Goal: Task Accomplishment & Management: Use online tool/utility

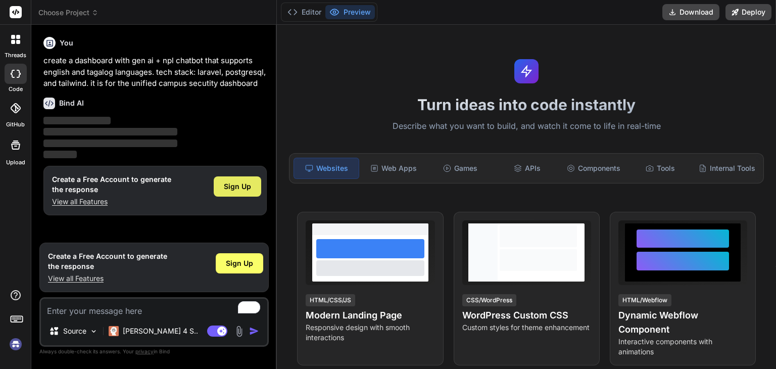
click at [244, 184] on span "Sign Up" at bounding box center [237, 186] width 27 height 10
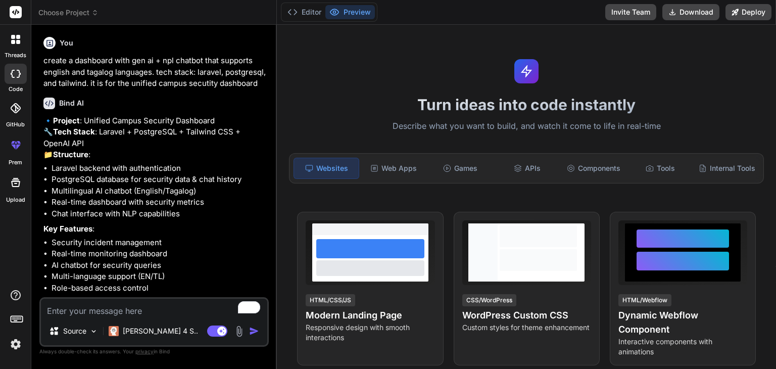
type textarea "x"
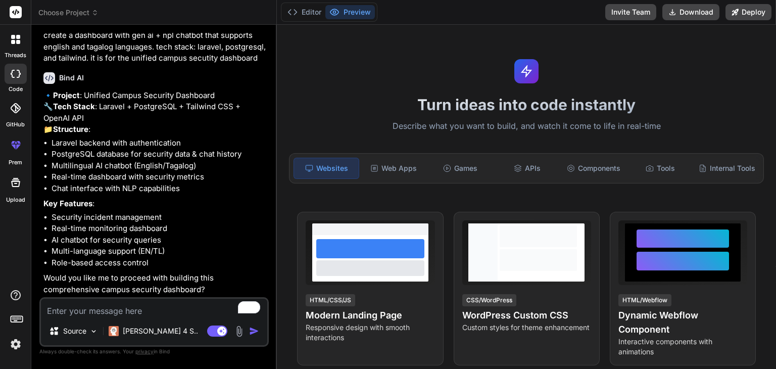
click at [179, 303] on textarea "To enrich screen reader interactions, please activate Accessibility in Grammarl…" at bounding box center [154, 307] width 226 height 18
click at [78, 301] on textarea "To enrich screen reader interactions, please activate Accessibility in Grammarl…" at bounding box center [154, 307] width 226 height 18
type textarea "y"
type textarea "x"
type textarea "ye"
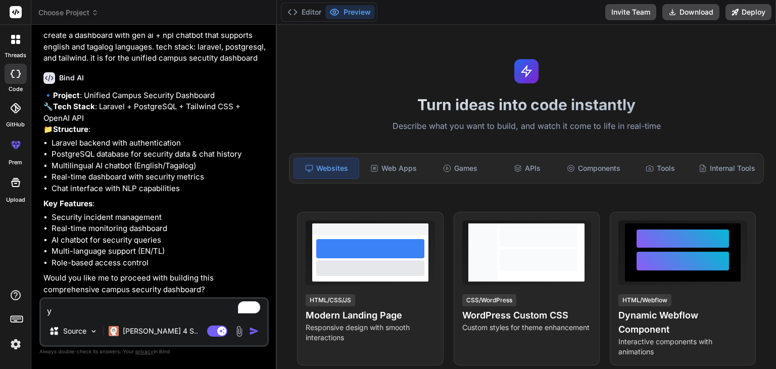
type textarea "x"
type textarea "yes"
type textarea "x"
type textarea "yes,"
type textarea "x"
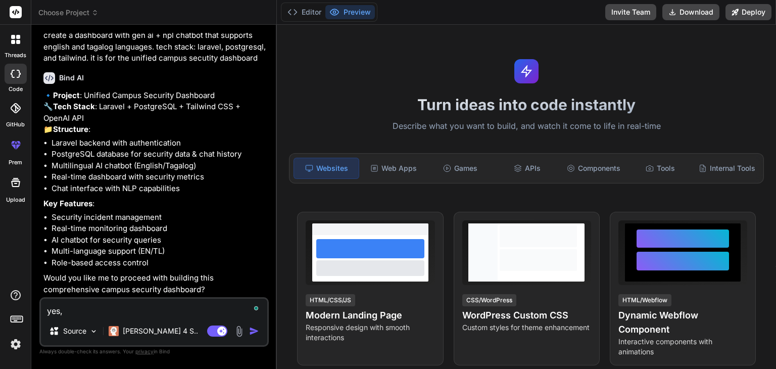
type textarea "yes,"
type textarea "x"
type textarea "yes, w"
type textarea "x"
type textarea "yes, [GEOGRAPHIC_DATA]"
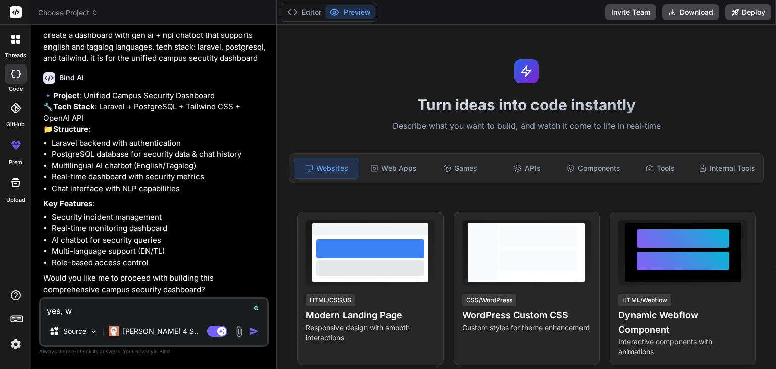
type textarea "x"
type textarea "yes, wit"
type textarea "x"
type textarea "yes, with"
type textarea "x"
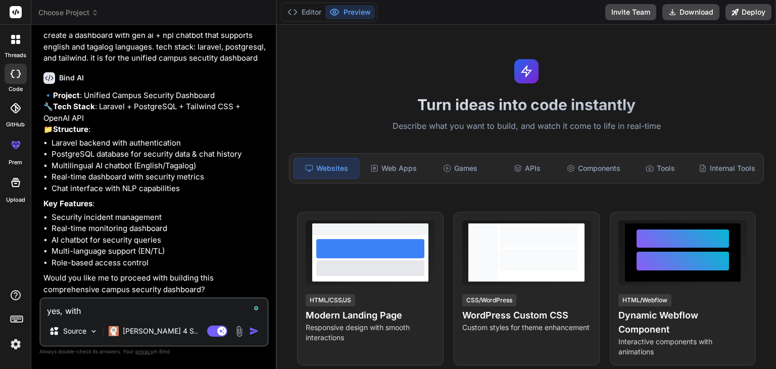
type textarea "yes, with"
type textarea "x"
type textarea "yes, with"
type textarea "x"
type textarea "yes, wit"
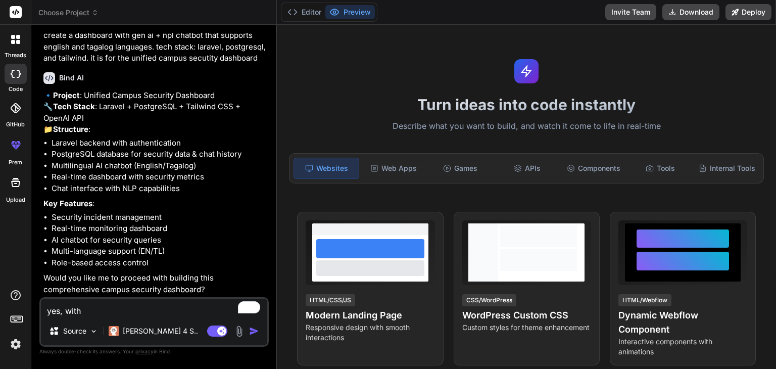
type textarea "x"
type textarea "yes, [GEOGRAPHIC_DATA]"
type textarea "x"
type textarea "yes, w"
type textarea "x"
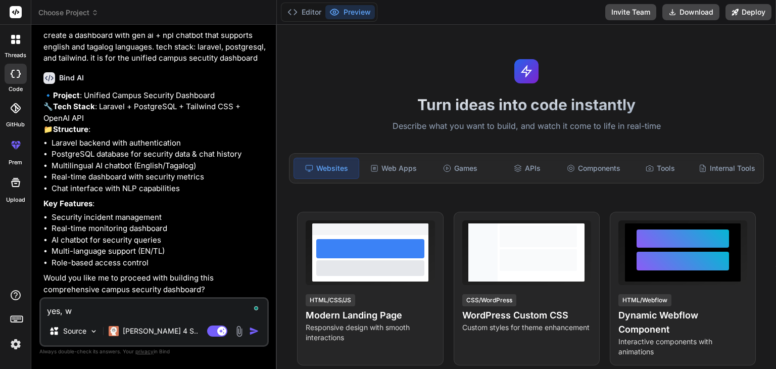
type textarea "yes,"
type textarea "x"
type textarea "yes, s"
type textarea "x"
type textarea "yes, su"
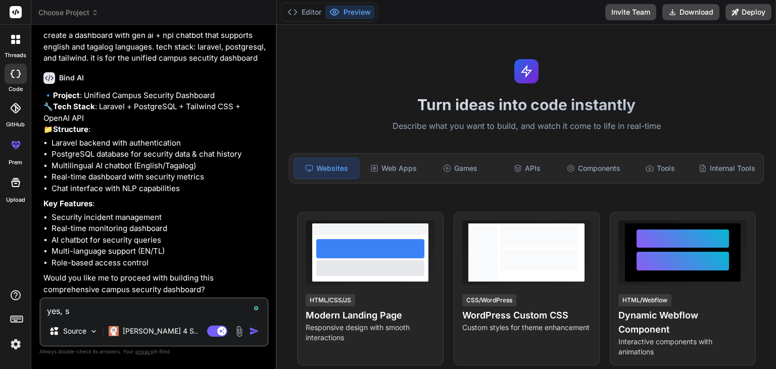
type textarea "x"
type textarea "yes, suc"
type textarea "x"
type textarea "yes, such"
type textarea "x"
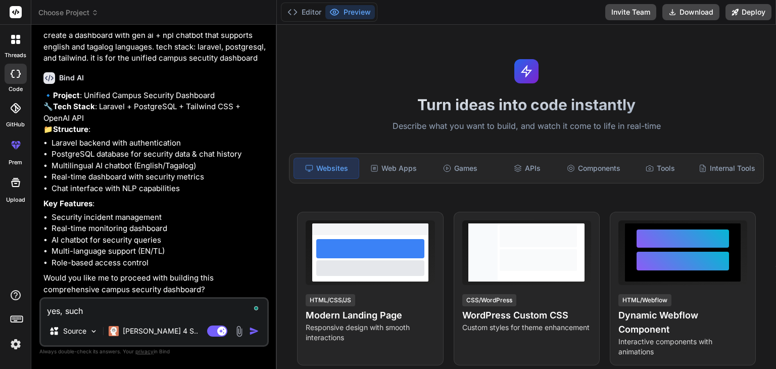
type textarea "yes, such"
type textarea "x"
paste textarea "Dashboard representation and gen ai chatbot that can generate reports and have …"
type textarea "yes, such Dashboard representation and gen ai chatbot that can generate reports…"
type textarea "x"
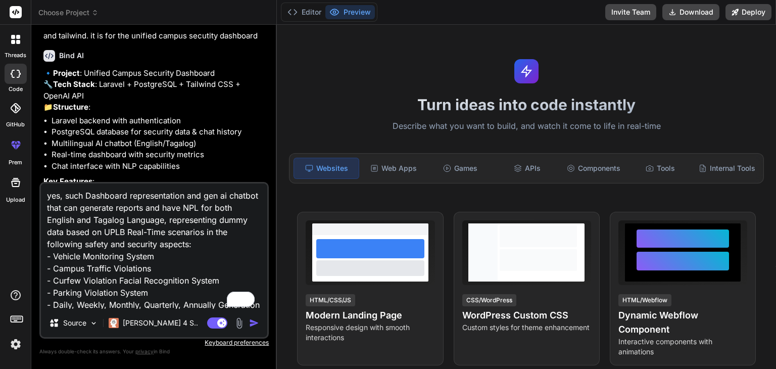
scroll to position [26, 0]
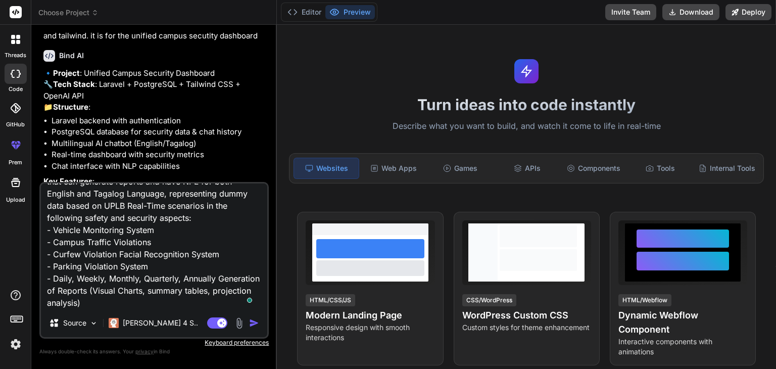
type textarea "yes, such Dashboard representation and gen ai chatbot that can generate reports…"
click at [251, 324] on img "button" at bounding box center [254, 323] width 10 height 10
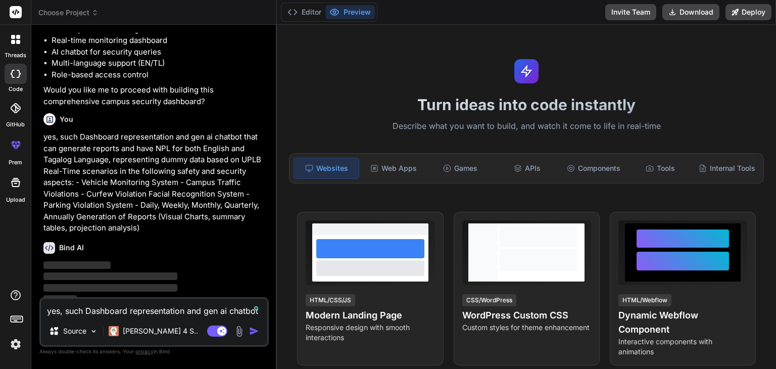
scroll to position [243, 0]
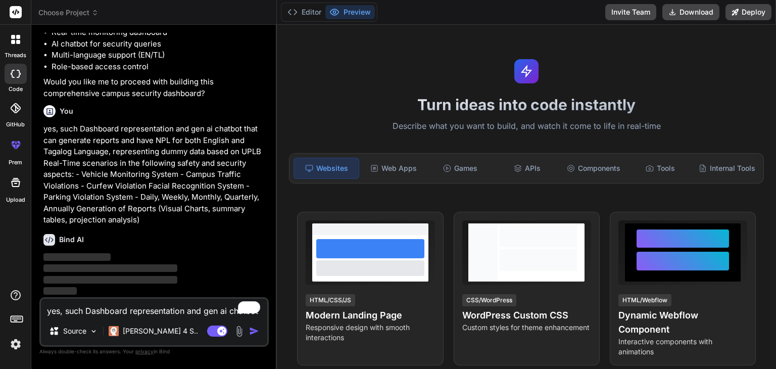
type textarea "x"
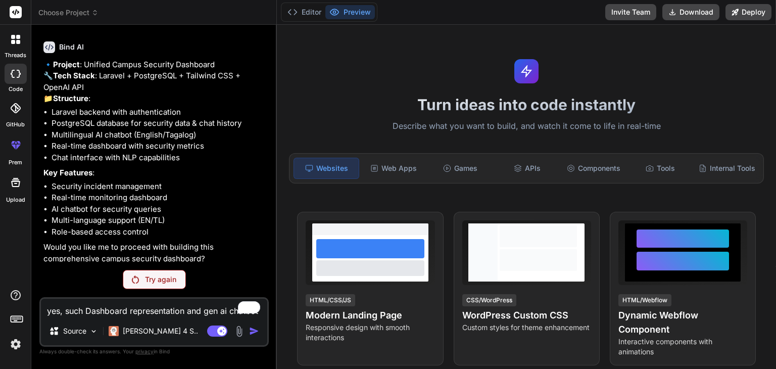
scroll to position [207, 0]
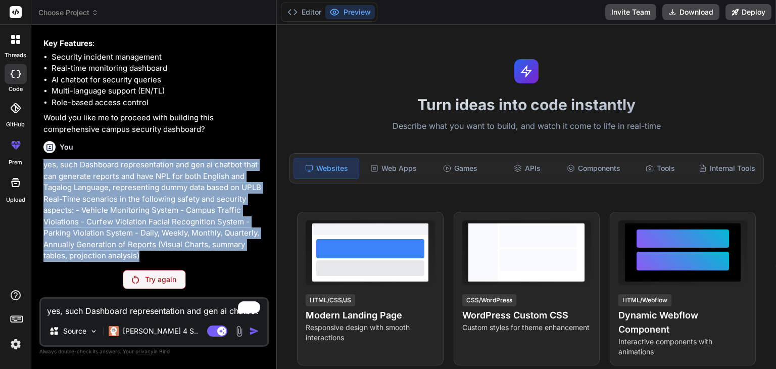
drag, startPoint x: 44, startPoint y: 163, endPoint x: 151, endPoint y: 261, distance: 144.8
click at [151, 261] on p "yes, such Dashboard representation and gen ai chatbot that can generate reports…" at bounding box center [154, 210] width 223 height 103
copy p "yes, such Dashboard representation and gen ai chatbot that can generate reports…"
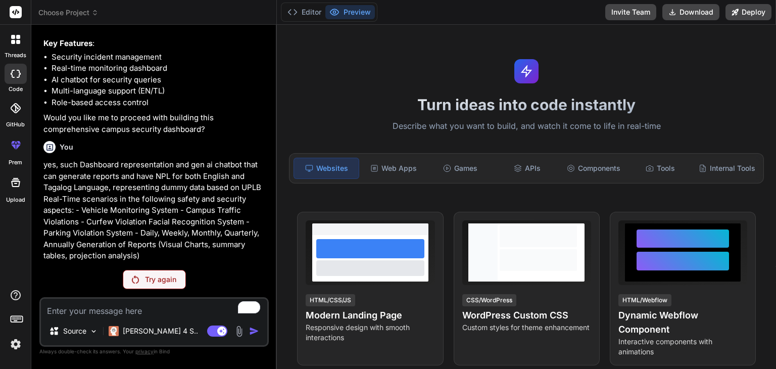
click at [139, 307] on textarea "To enrich screen reader interactions, please activate Accessibility in Grammarl…" at bounding box center [154, 307] width 226 height 18
paste textarea "yes, such Dashboard representation and gen ai chatbot that can generate reports…"
type textarea "yes, such Dashboard representation and gen ai chatbot that can generate reports…"
type textarea "x"
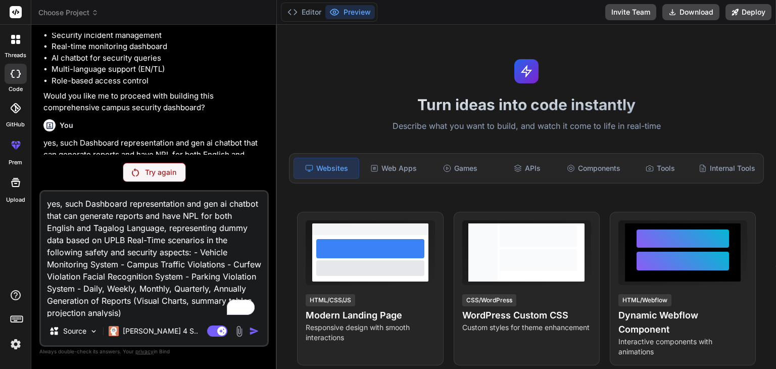
scroll to position [1, 0]
click at [224, 216] on textarea "yes, such Dashboard representation and gen ai chatbot that can generate reports…" at bounding box center [154, 253] width 226 height 125
type textarea "yes, such Dashboard representation and gen ai chatbot that can generate reports…"
type textarea "x"
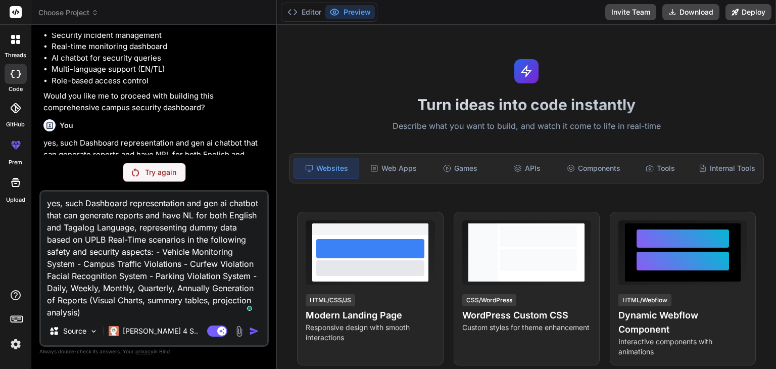
type textarea "yes, such Dashboard representation and gen ai chatbot that can generate reports…"
type textarea "x"
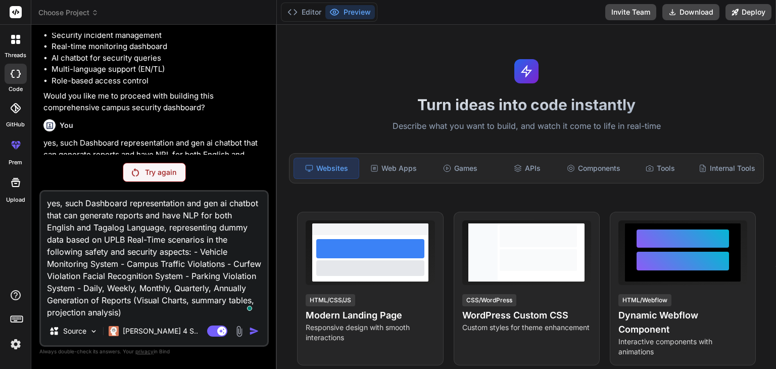
type textarea "yes, such Dashboard representation and gen ai chatbot that can generate reports…"
type textarea "x"
type textarea "yes, such Dashboard representation and gen ai chatbot that can generate reports…"
type textarea "x"
type textarea "yes, such Dashboard representation and gen ai chatbot that can generate reports…"
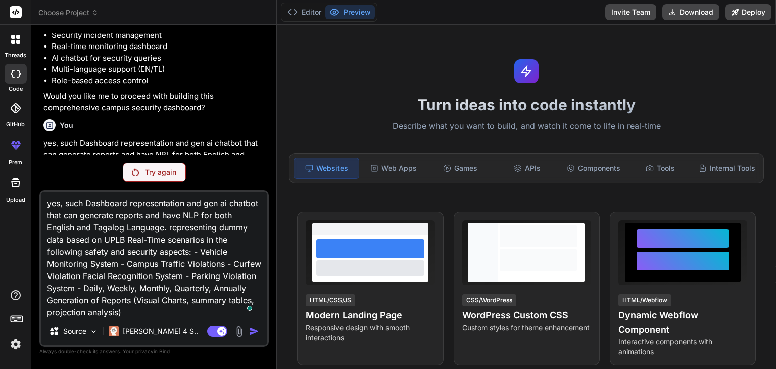
type textarea "x"
type textarea "yes, such Dashboard representation and gen ai chatbot that can generate reports…"
type textarea "x"
type textarea "yes, such Dashboard representation and gen ai chatbot that can generate reports…"
type textarea "x"
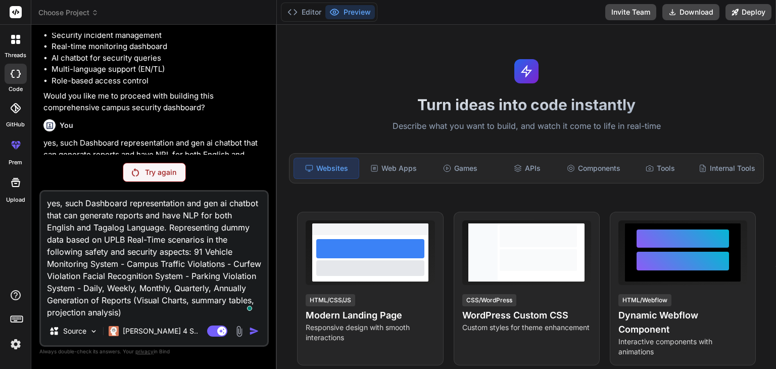
type textarea "yes, such Dashboard representation and gen ai chatbot that can generate reports…"
type textarea "x"
type textarea "yes, such Dashboard representation and gen ai chatbot that can generate reports…"
type textarea "x"
type textarea "yes, such Dashboard representation and gen ai chatbot that can generate reports…"
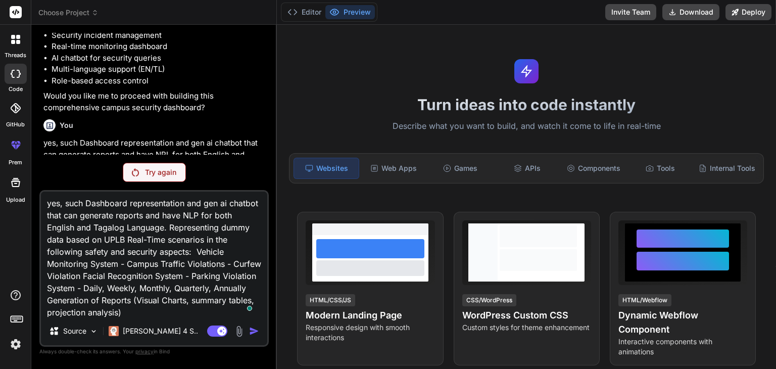
type textarea "x"
type textarea "yes, such Dashboard representation and gen ai chatbot that can generate reports…"
type textarea "x"
type textarea "yes, such Dashboard representation and gen ai chatbot that can generate reports…"
type textarea "x"
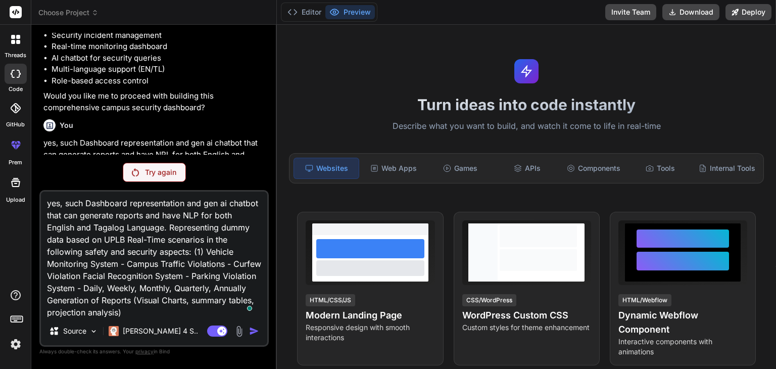
type textarea "yes, such Dashboard representation and gen ai chatbot that can generate reports…"
type textarea "x"
type textarea "yes, such Dashboard representation and gen ai chatbot that can generate reports…"
type textarea "x"
type textarea "yes, such Dashboard representation and gen ai chatbot that can generate reports…"
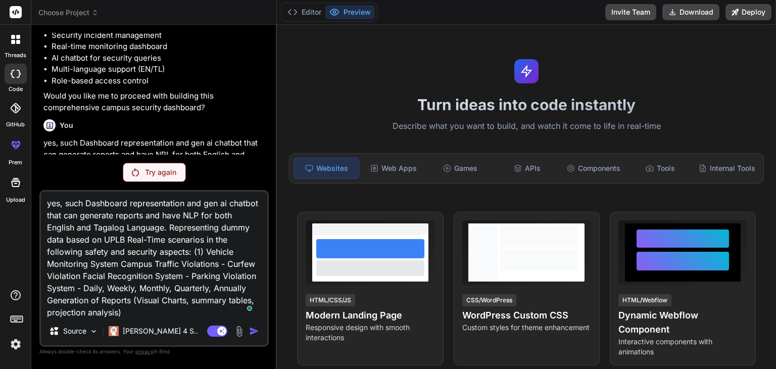
type textarea "x"
type textarea "yes, such Dashboard representation and gen ai chatbot that can generate reports…"
type textarea "x"
type textarea "yes, such Dashboard representation and gen ai chatbot that can generate reports…"
type textarea "x"
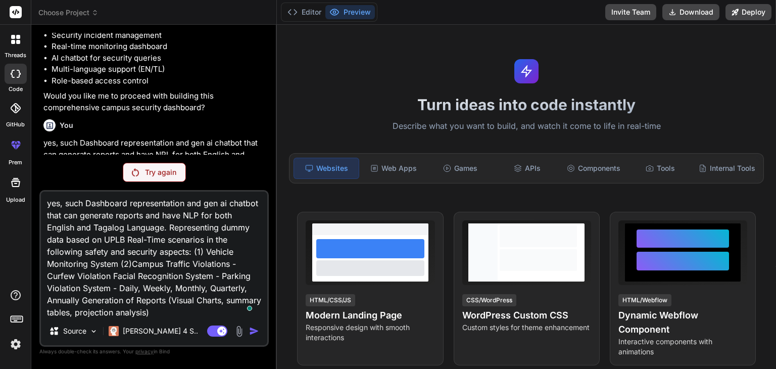
type textarea "yes, such Dashboard representation and gen ai chatbot that can generate reports…"
type textarea "x"
type textarea "yes, such Dashboard representation and gen ai chatbot that can generate reports…"
type textarea "x"
type textarea "yes, such Dashboard representation and gen ai chatbot that can generate reports…"
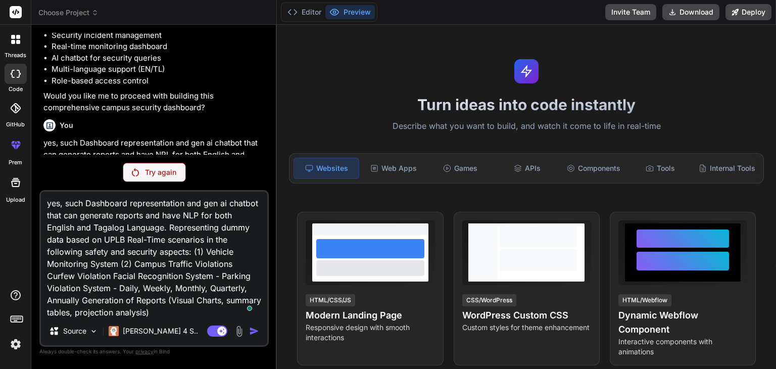
type textarea "x"
type textarea "yes, such Dashboard representation and gen ai chatbot that can generate reports…"
type textarea "x"
type textarea "yes, such Dashboard representation and gen ai chatbot that can generate reports…"
type textarea "x"
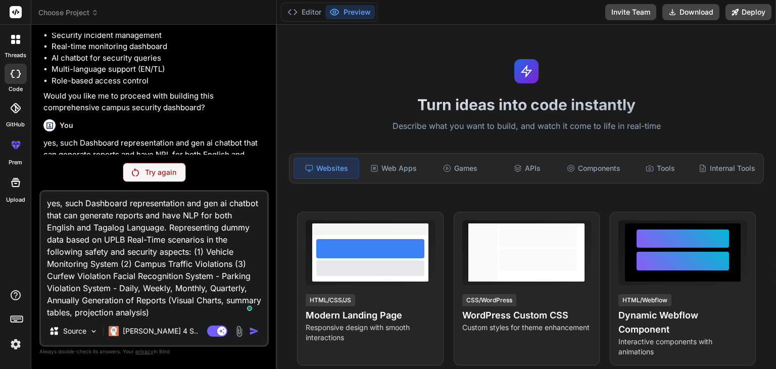
type textarea "yes, such Dashboard representation and gen ai chatbot that can generate reports…"
type textarea "x"
type textarea "yes, such Dashboard representation and gen ai chatbot that can generate reports…"
type textarea "x"
type textarea "yes, such Dashboard representation and gen ai chatbot that can generate reports…"
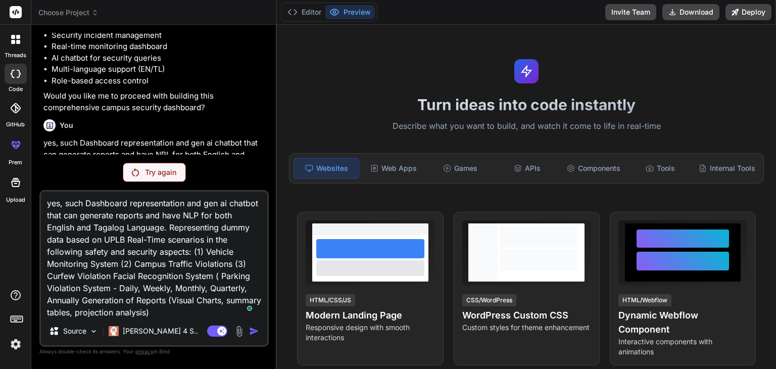
type textarea "x"
type textarea "yes, such Dashboard representation and gen ai chatbot that can generate reports…"
type textarea "x"
type textarea "yes, such Dashboard representation and gen ai chatbot that can generate reports…"
type textarea "x"
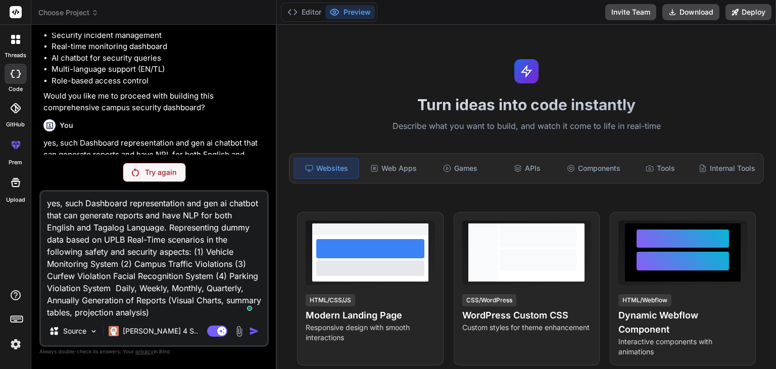
type textarea "yes, such Dashboard representation and gen ai chatbot that can generate reports…"
type textarea "x"
type textarea "yes, such Dashboard representation and gen ai chatbot that can generate reports…"
type textarea "x"
type textarea "yes, such Dashboard representation and gen ai chatbot that can generate reports…"
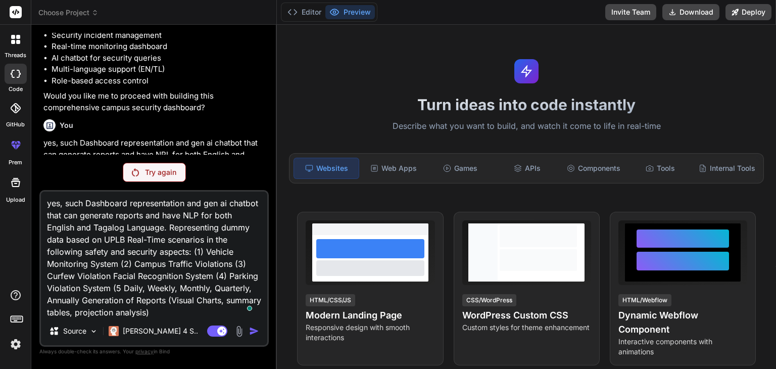
type textarea "x"
type textarea "yes, such Dashboard representation and gen ai chatbot that can generate reports…"
click at [145, 171] on p "Try again" at bounding box center [160, 172] width 31 height 10
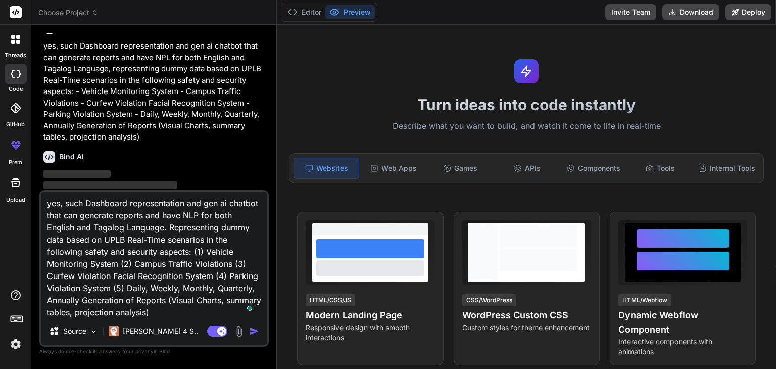
scroll to position [312, 0]
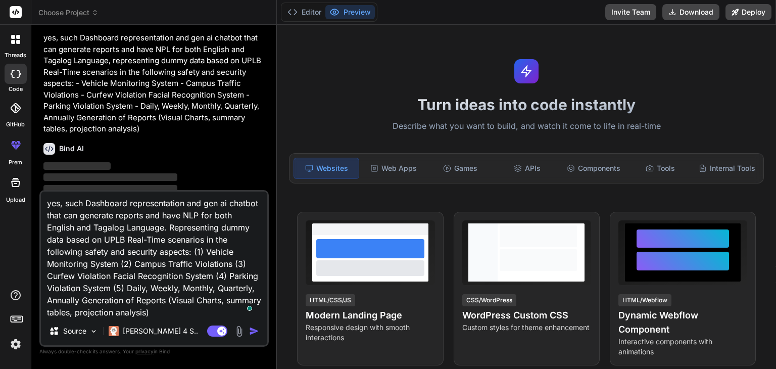
click at [254, 329] on img "button" at bounding box center [254, 331] width 10 height 10
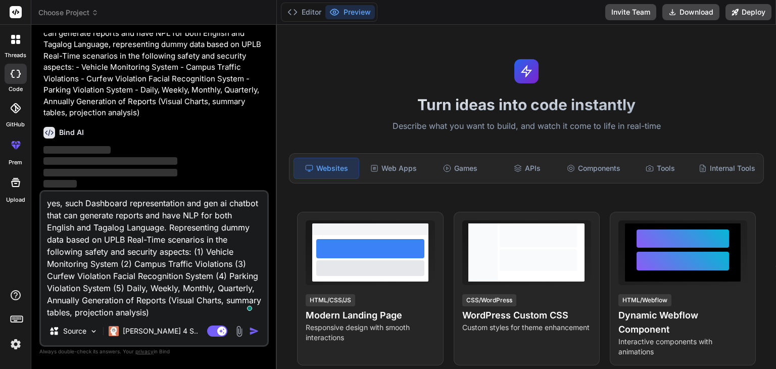
scroll to position [350, 0]
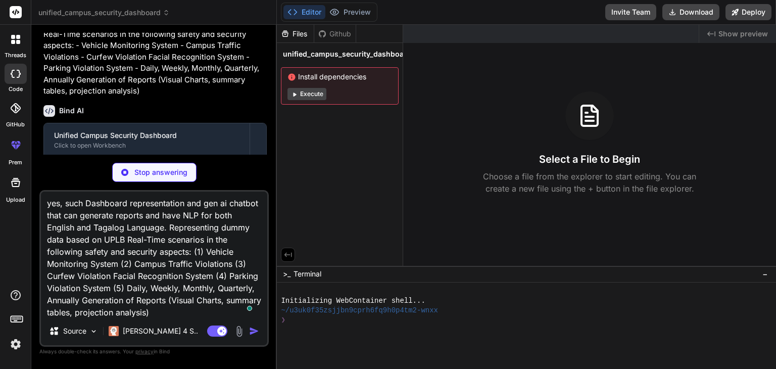
click at [162, 185] on div "You create a dashboard with gen ai + npl chatbot that supports english and taga…" at bounding box center [153, 200] width 229 height 335
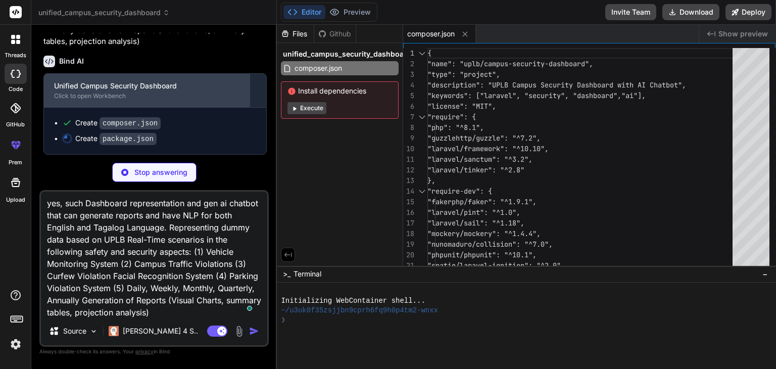
type textarea "x"
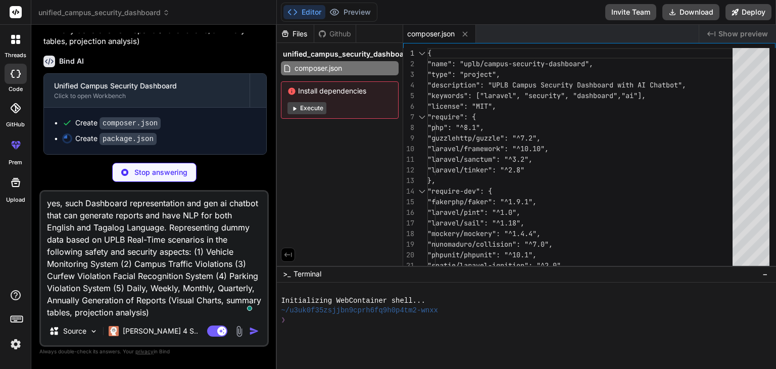
click at [177, 233] on textarea "yes, such Dashboard representation and gen ai chatbot that can generate reports…" at bounding box center [154, 253] width 226 height 125
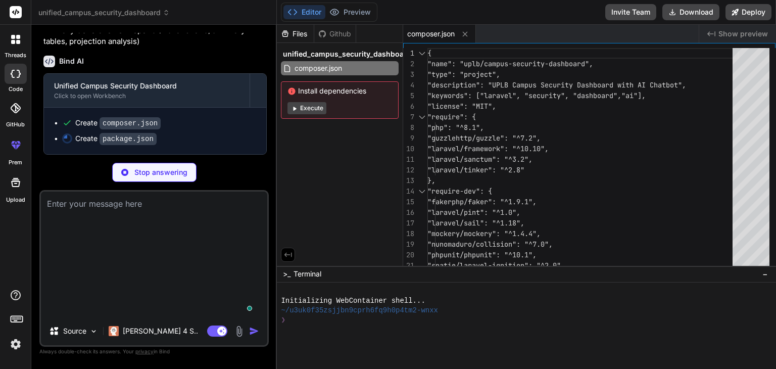
scroll to position [314, 0]
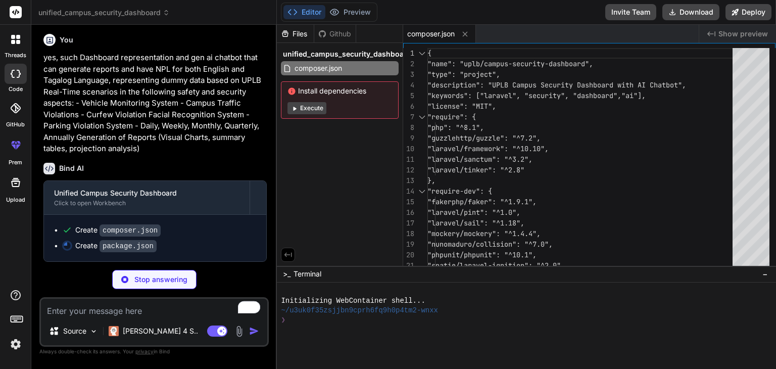
type textarea "x"
type textarea "}"
type textarea "x"
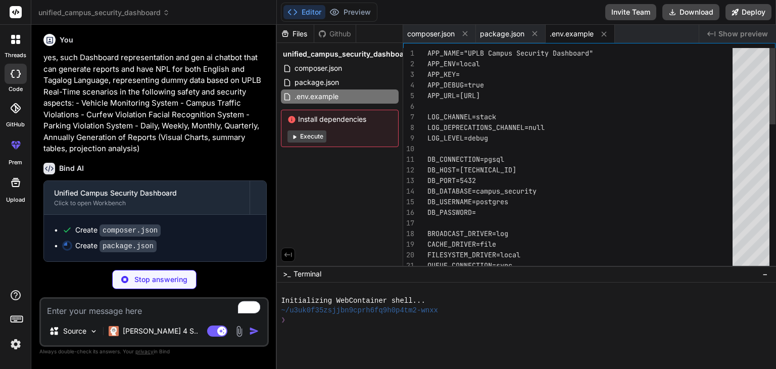
type textarea "x"
type textarea "'sslmode' => 'prefer', ], ], 'migrations' => 'migrations', ];"
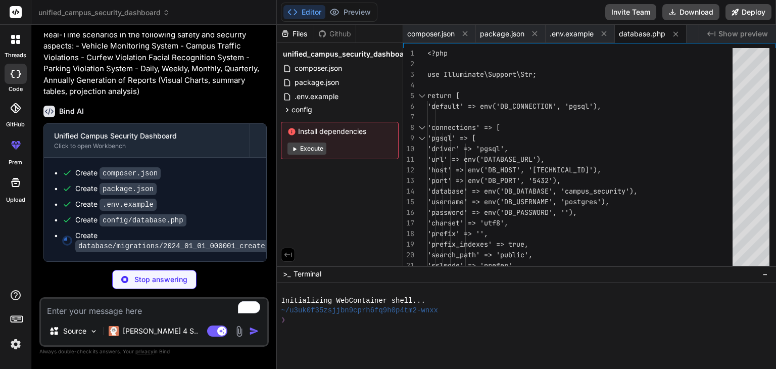
type textarea "x"
type textarea "}); } public function down(): void { Schema::dropIfExists('users'); } };"
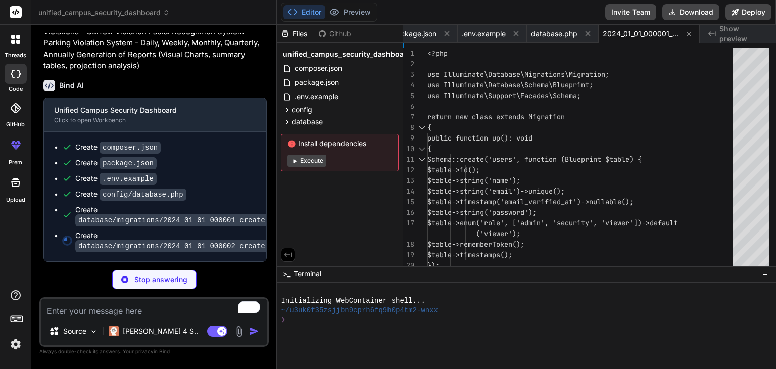
type textarea "x"
type textarea "$table->timestamps(); }); } public function down(): void { Schema::dropIfExists…"
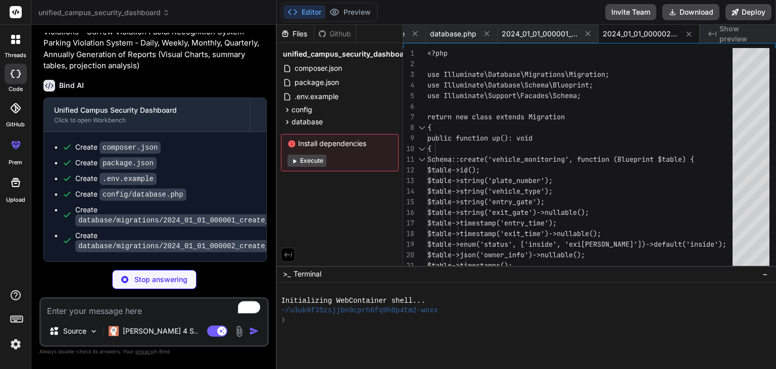
type textarea "x"
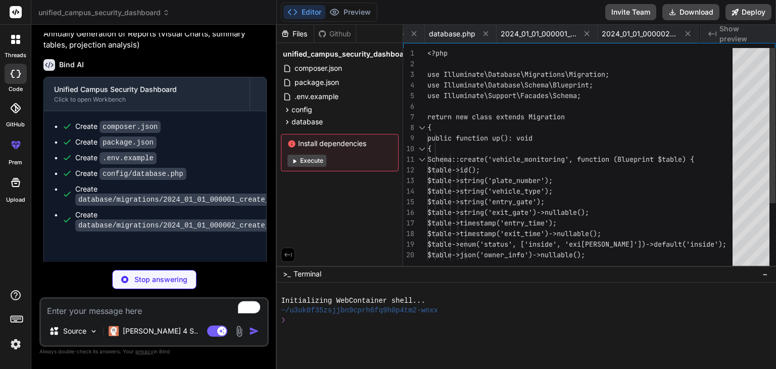
type textarea "x"
type textarea "public function down(): void { Schema::dropIfExists('chat_conversations'); } };"
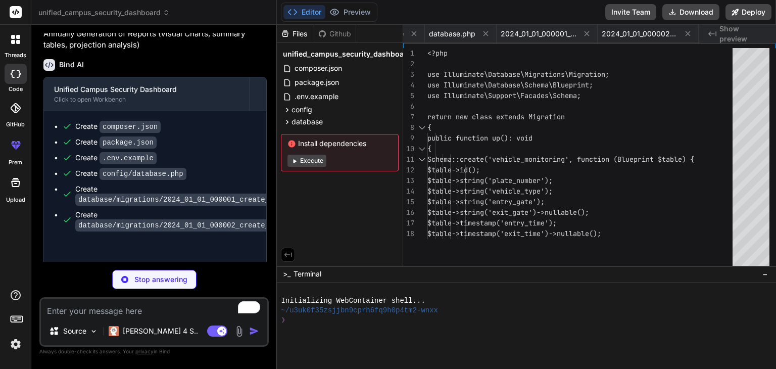
type textarea "x"
type textarea "public function isSecurity() { return $this->role === 'security'; } }"
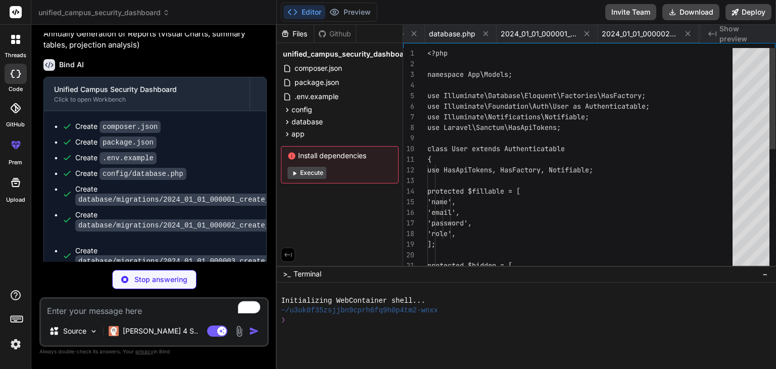
type textarea "x"
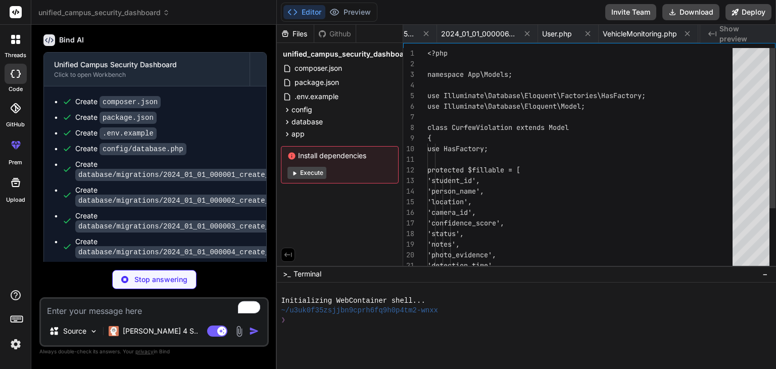
type textarea "'violation_end', ]; protected $casts = [ 'violation_start' => 'datetime', 'viol…"
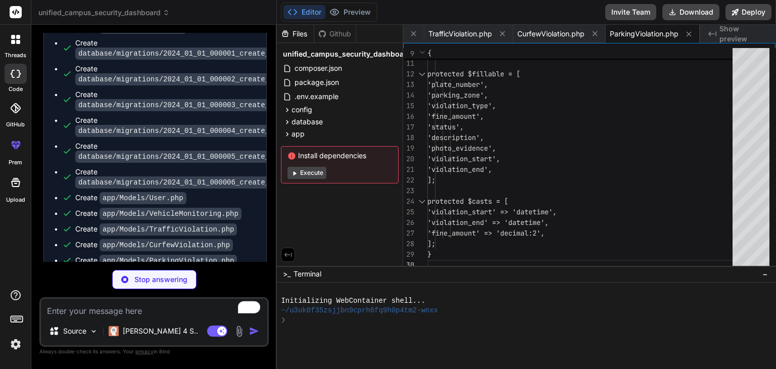
scroll to position [592, 0]
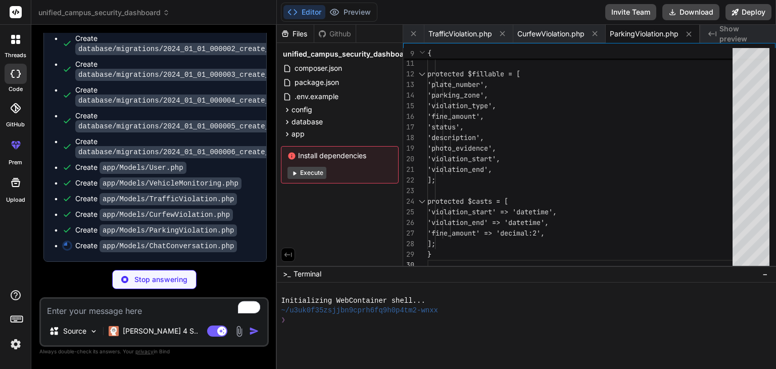
click at [314, 173] on button "Execute" at bounding box center [306, 173] width 39 height 12
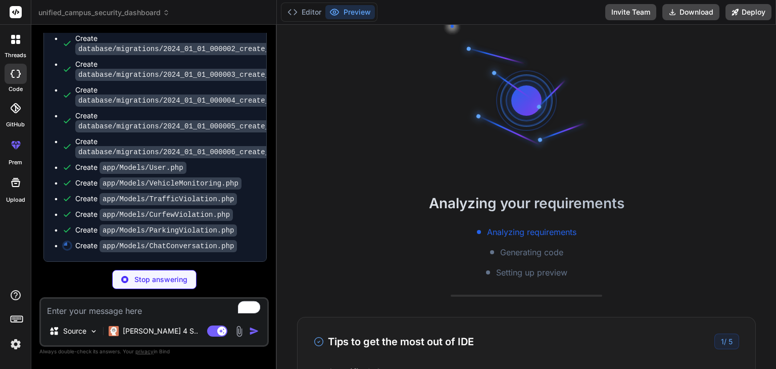
scroll to position [10, 0]
type textarea "x"
type textarea "'context_data' => 'json', ]; public function user() { return $this->belongsTo(U…"
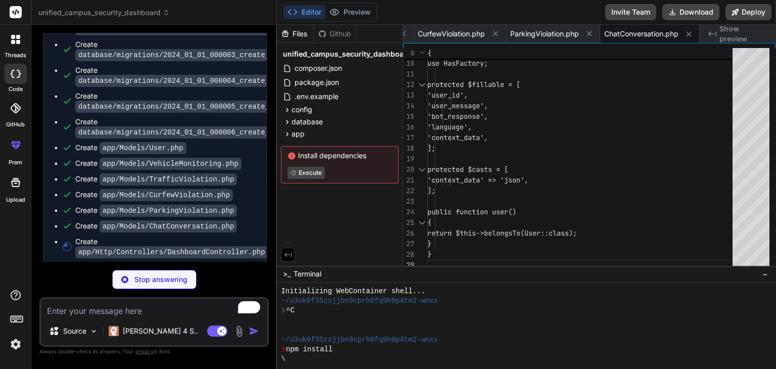
scroll to position [618, 0]
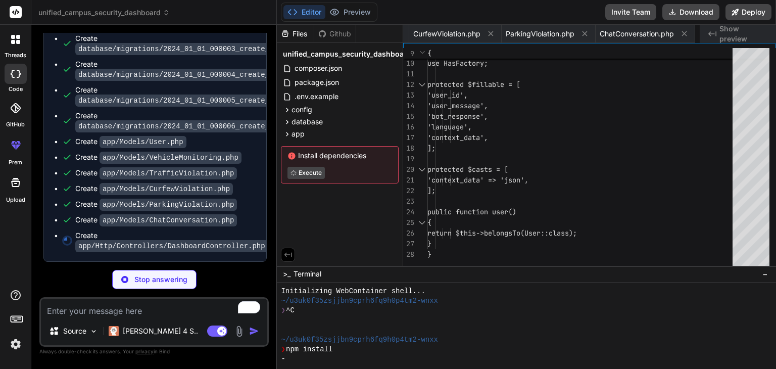
type textarea "x"
type textarea "private function getTrends($startDate, $period) { // Implementation for trend a…"
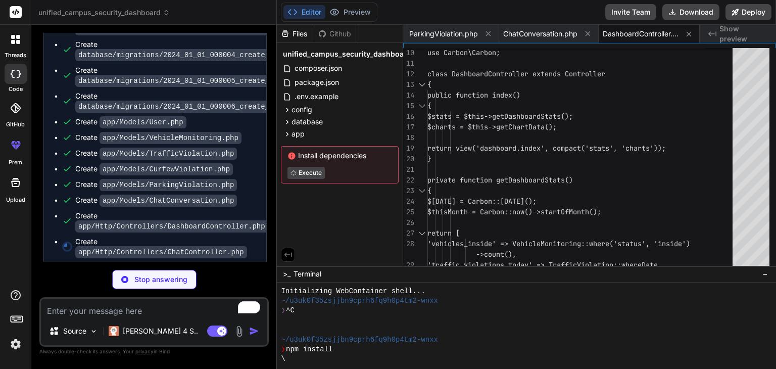
scroll to position [643, 0]
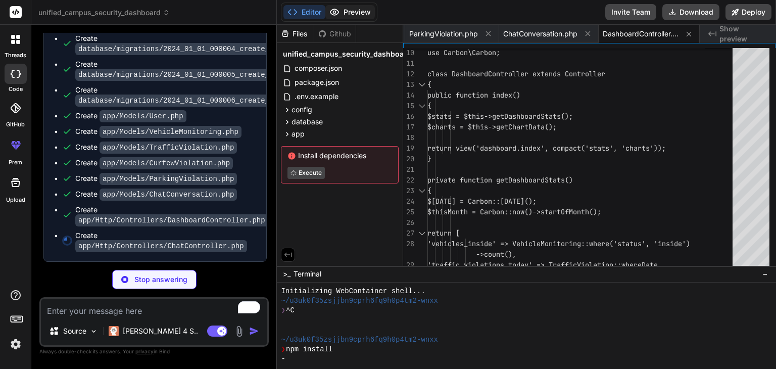
click at [362, 11] on button "Preview" at bounding box center [349, 12] width 49 height 14
type textarea "x"
type textarea "$context['type'] = 'violation_inquiry'; } return $context; } }"
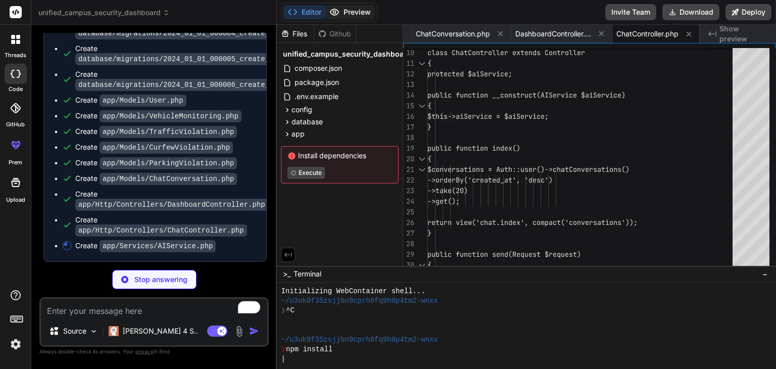
click at [362, 11] on button "Preview" at bounding box center [349, 12] width 49 height 14
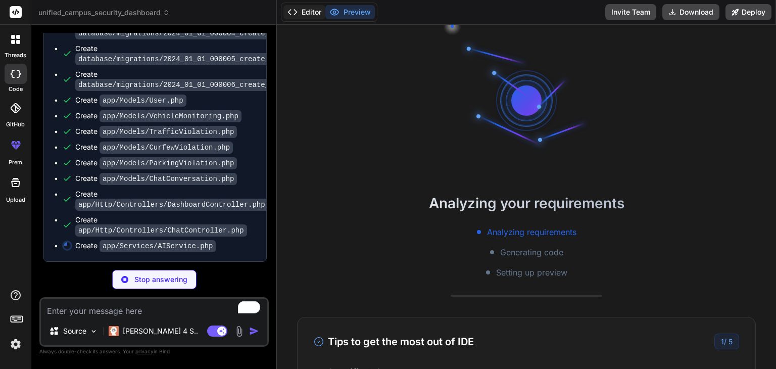
click at [310, 13] on button "Editor" at bounding box center [304, 12] width 42 height 14
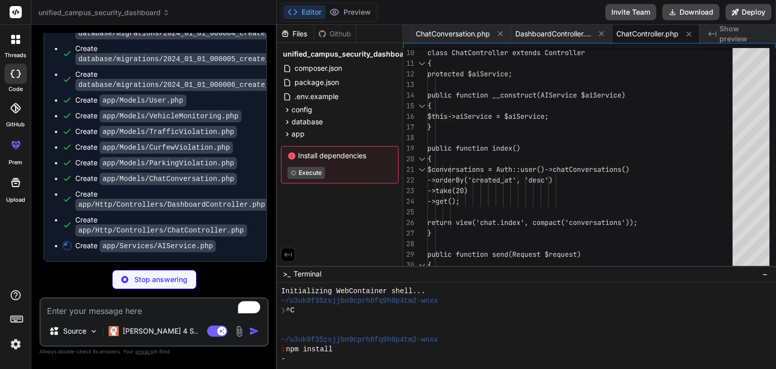
scroll to position [659, 0]
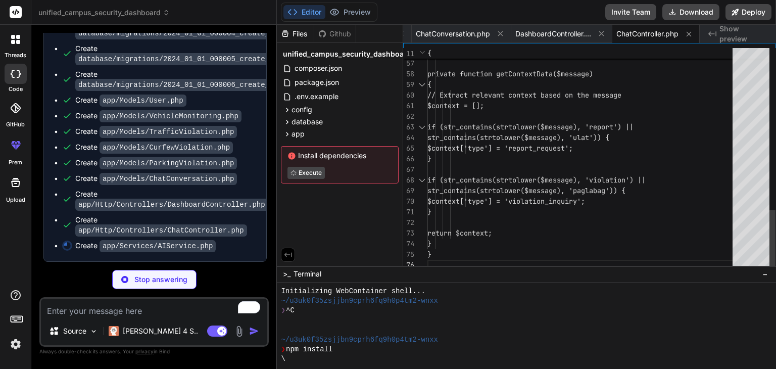
type textarea "x"
type textarea "$this->call([ UserSeeder::class, VehicleMonitoringSeeder::class, TrafficViolati…"
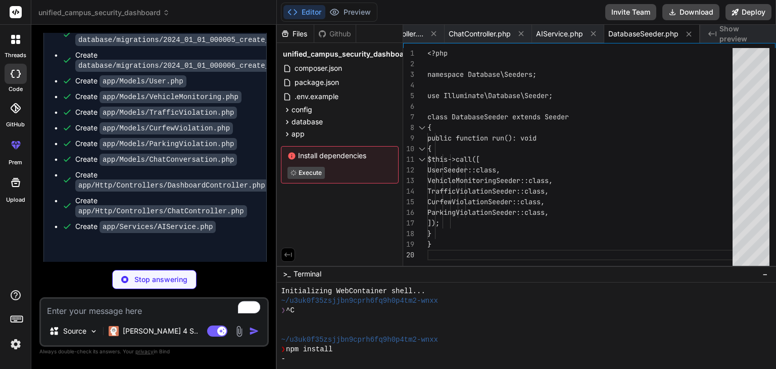
type textarea "x"
type textarea "'role' => 'viewer', ]); } }"
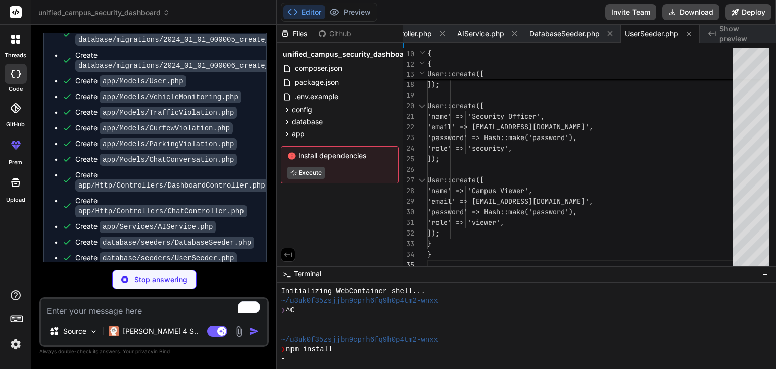
scroll to position [716, 0]
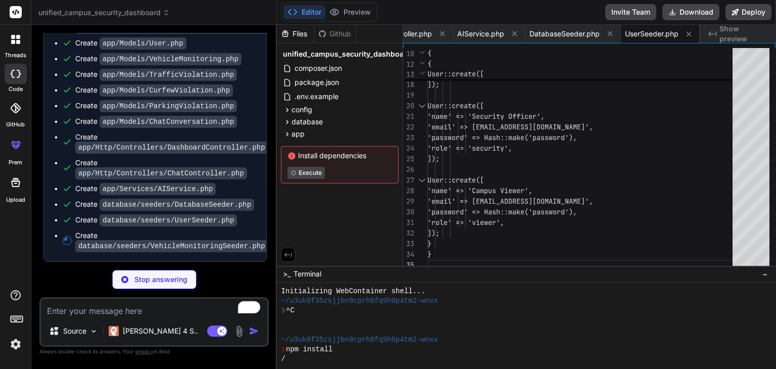
type textarea "x"
type textarea "'owner_info' => [ 'name' => 'Sample Owner ' . $i, 'contact' => '09' . rand(1000…"
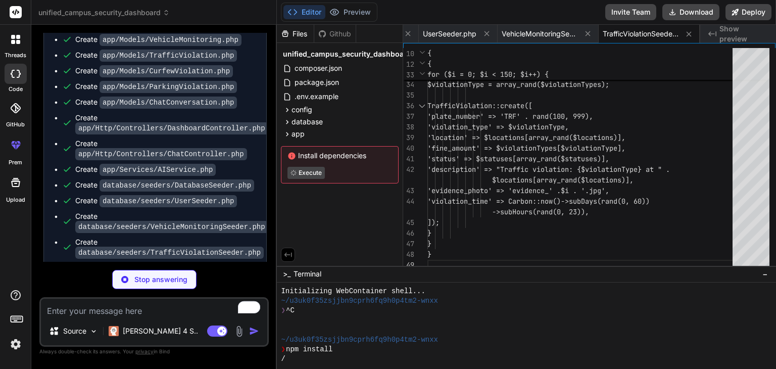
type textarea "x"
type textarea "'notes' => 'Detected during curfew hours by facial recognition system', 'photo_…"
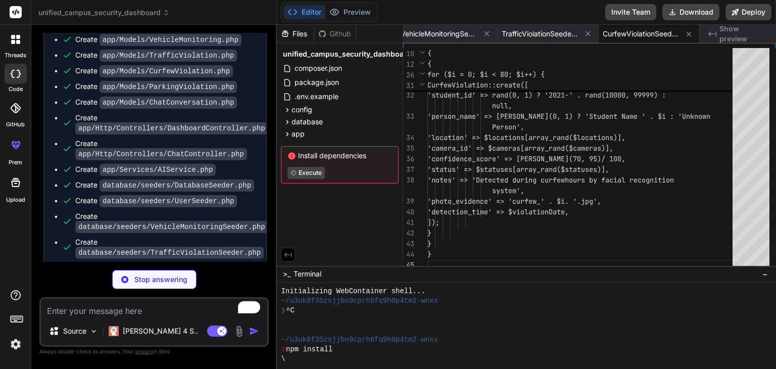
type textarea "x"
type textarea "'violation_start' => $violationStart, 'violation_end' => $violationEnd, ]); } }…"
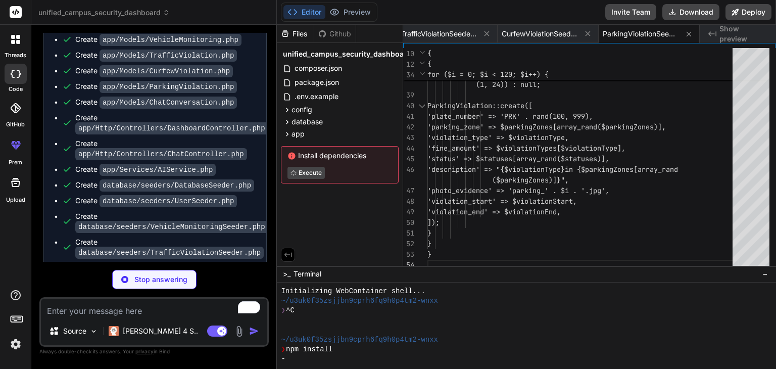
type textarea "x"
type textarea "</html>"
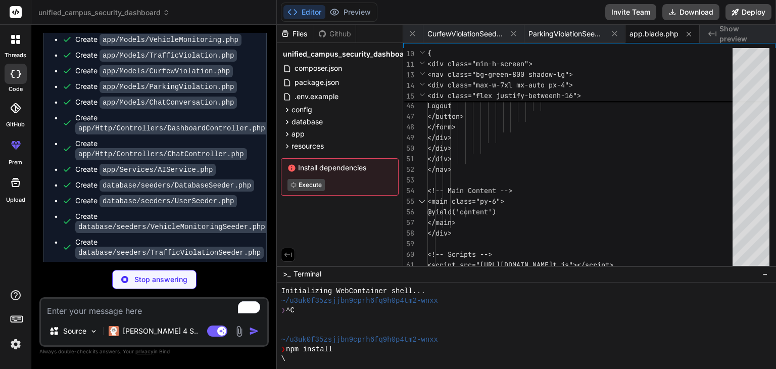
type textarea "x"
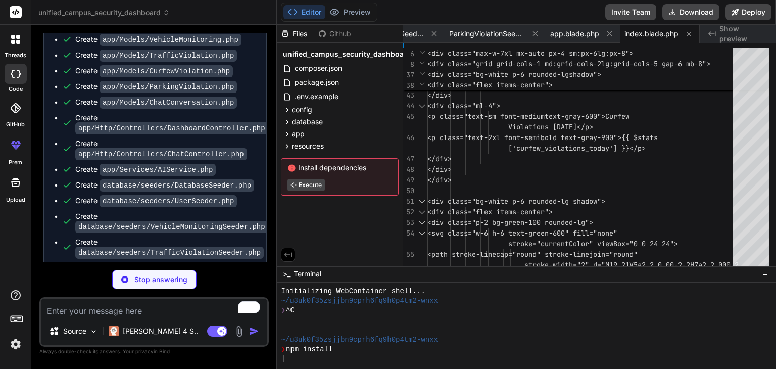
scroll to position [860, 0]
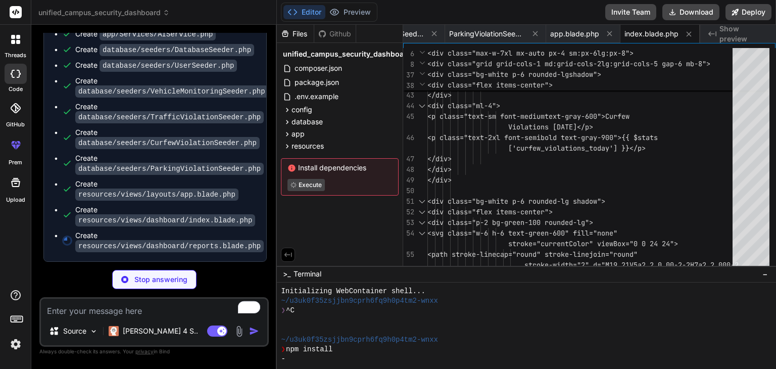
type textarea "x"
type textarea "alert('PDF download functionality would be implemented here'); } </script> @end…"
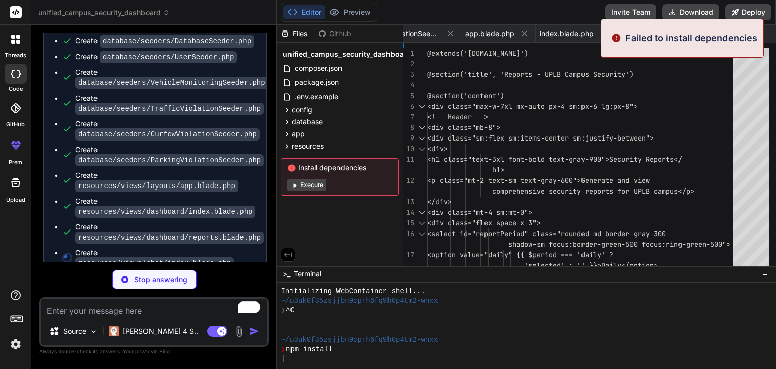
scroll to position [875, 0]
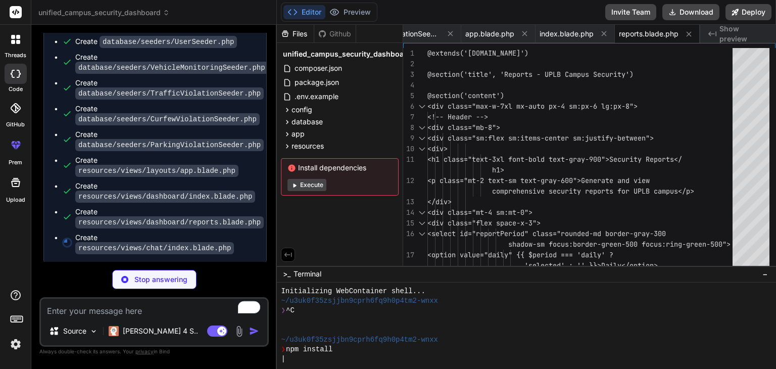
type textarea "x"
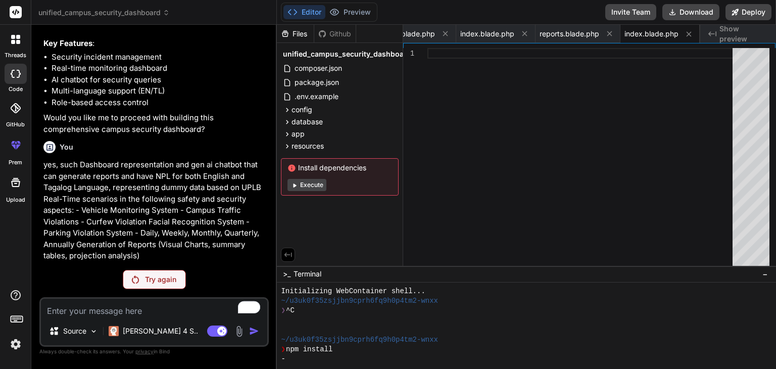
scroll to position [207, 0]
click at [156, 285] on div "Try again" at bounding box center [154, 279] width 63 height 19
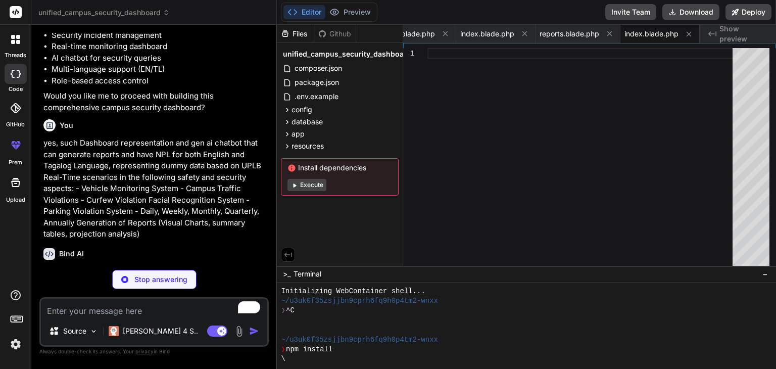
scroll to position [278, 0]
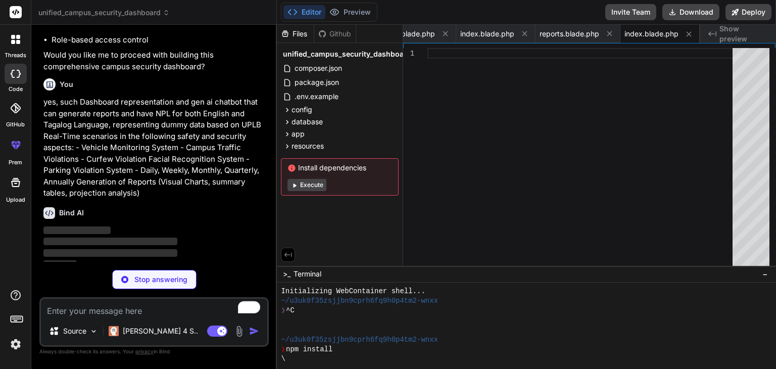
type textarea "x"
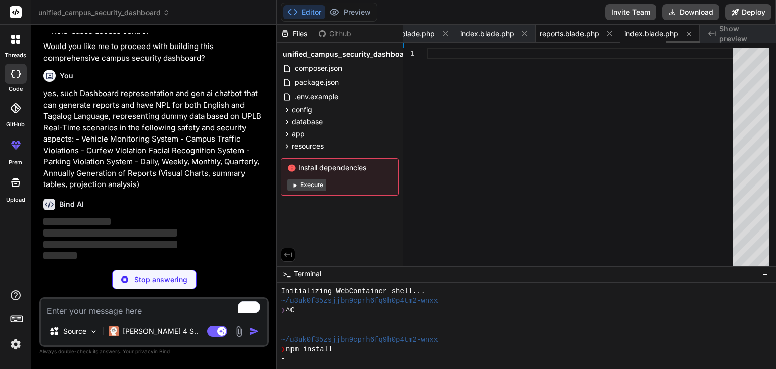
click at [557, 41] on div "reports.blade.php" at bounding box center [577, 34] width 85 height 18
type textarea "alert('PDF download functionality would be implemented here'); } </script> @end…"
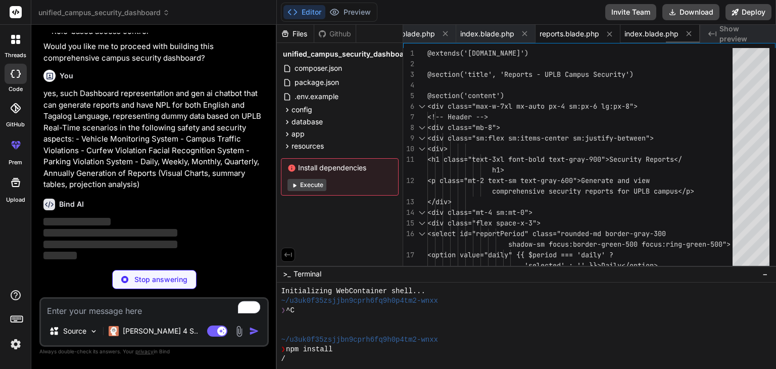
click at [655, 33] on span "index.blade.php" at bounding box center [651, 34] width 54 height 10
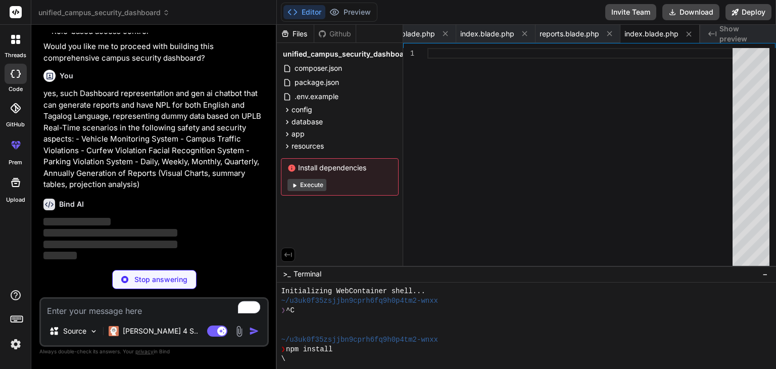
click at [313, 184] on button "Execute" at bounding box center [306, 185] width 39 height 12
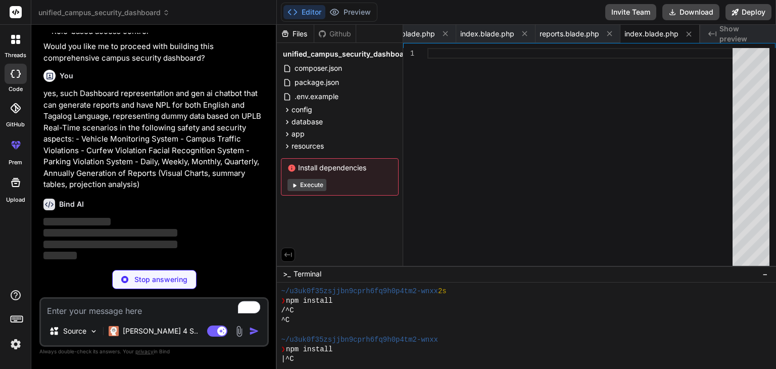
scroll to position [204, 0]
click at [162, 280] on p "Stop answering" at bounding box center [160, 279] width 53 height 10
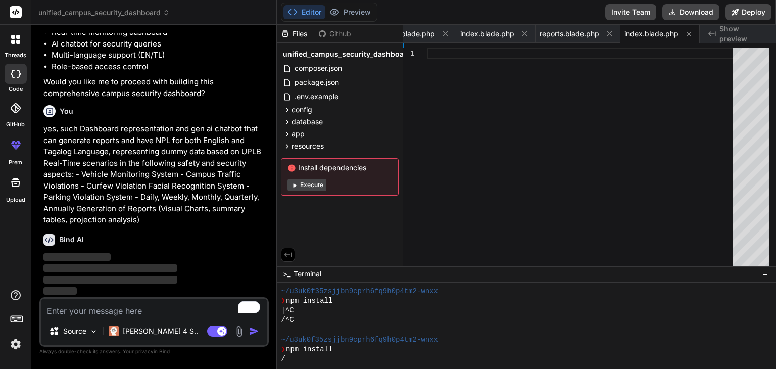
click at [734, 34] on span "Show preview" at bounding box center [743, 34] width 48 height 20
type textarea "x"
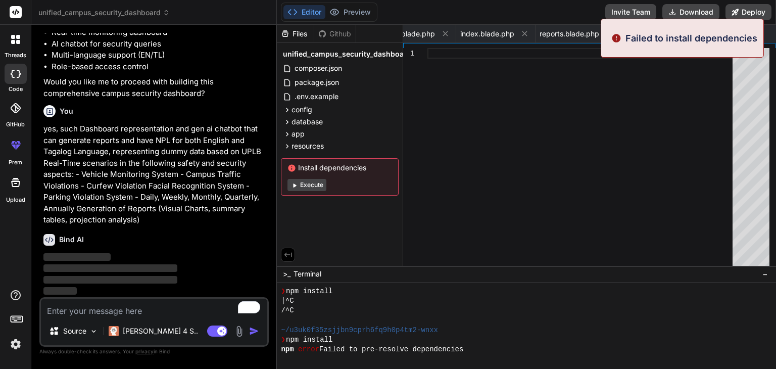
scroll to position [242, 0]
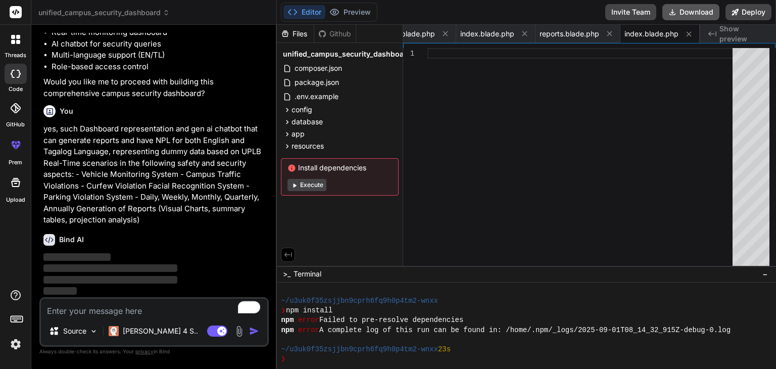
click at [679, 15] on button "Download" at bounding box center [690, 12] width 57 height 16
click at [18, 149] on icon at bounding box center [16, 145] width 12 height 12
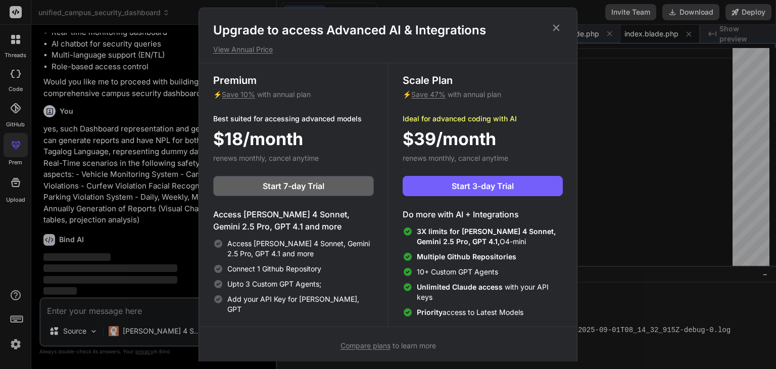
click at [245, 52] on p "View Annual Price" at bounding box center [387, 49] width 349 height 10
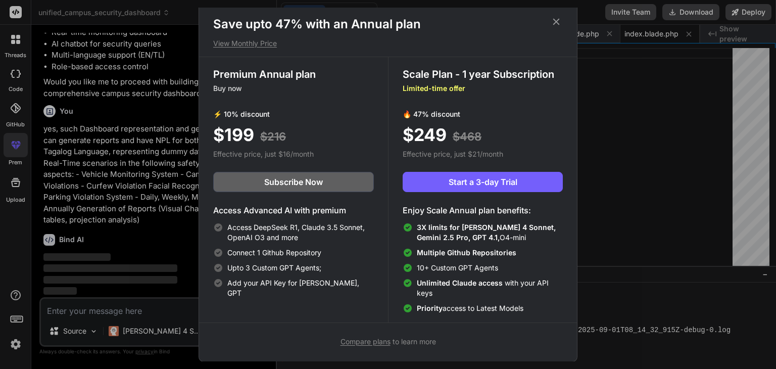
scroll to position [6, 0]
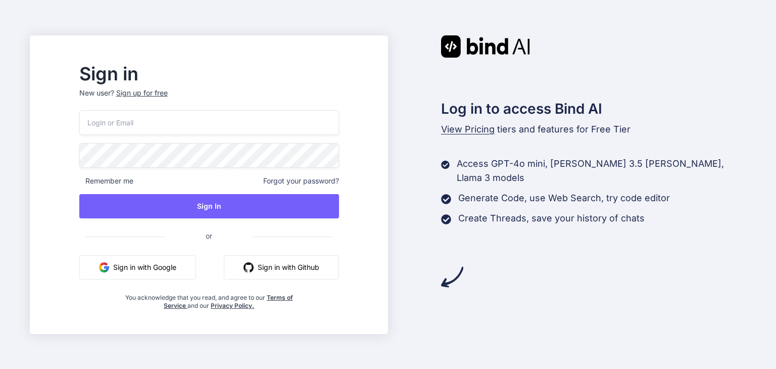
click at [190, 265] on button "Sign in with Google" at bounding box center [137, 267] width 117 height 24
